Goal: Information Seeking & Learning: Learn about a topic

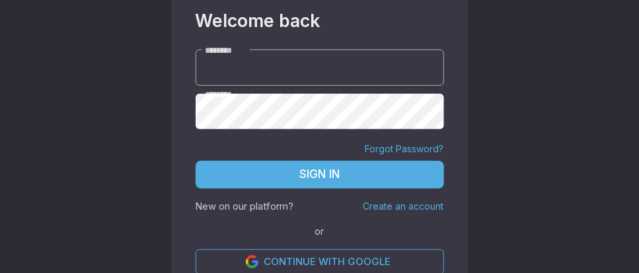
scroll to position [122, 0]
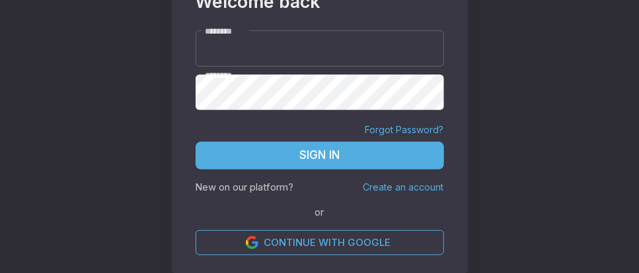
type input "*****"
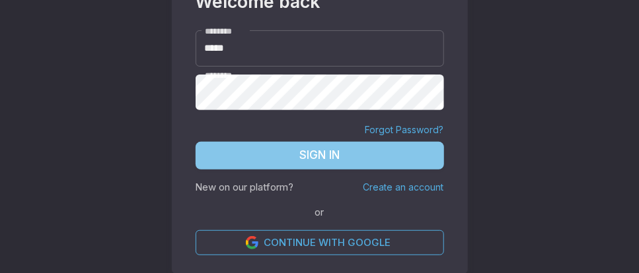
click at [334, 156] on button "Sign In" at bounding box center [319, 156] width 248 height 28
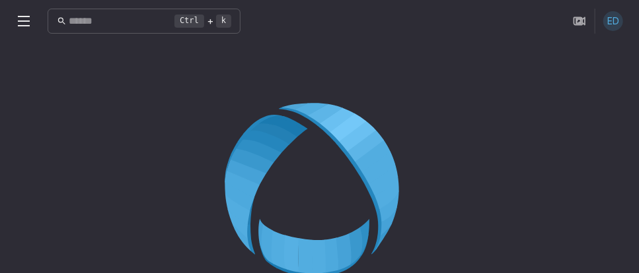
click at [294, 186] on icon at bounding box center [320, 195] width 190 height 190
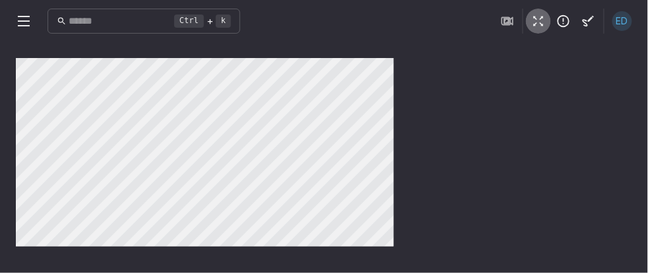
click at [531, 24] on button "button" at bounding box center [538, 21] width 25 height 25
click at [530, 23] on button "button" at bounding box center [538, 21] width 25 height 25
click at [544, 23] on icon "button" at bounding box center [539, 21] width 15 height 15
click at [538, 21] on icon "button" at bounding box center [539, 21] width 15 height 15
click at [538, 12] on div "Ctrl + k ​ ED" at bounding box center [324, 136] width 648 height 273
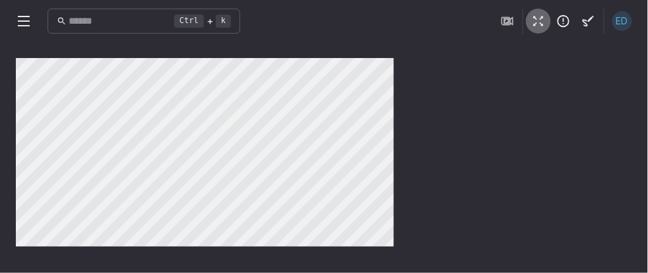
click at [538, 12] on button "button" at bounding box center [538, 21] width 25 height 25
click at [550, 18] on button "button" at bounding box center [538, 21] width 25 height 25
